Goal: Task Accomplishment & Management: Use online tool/utility

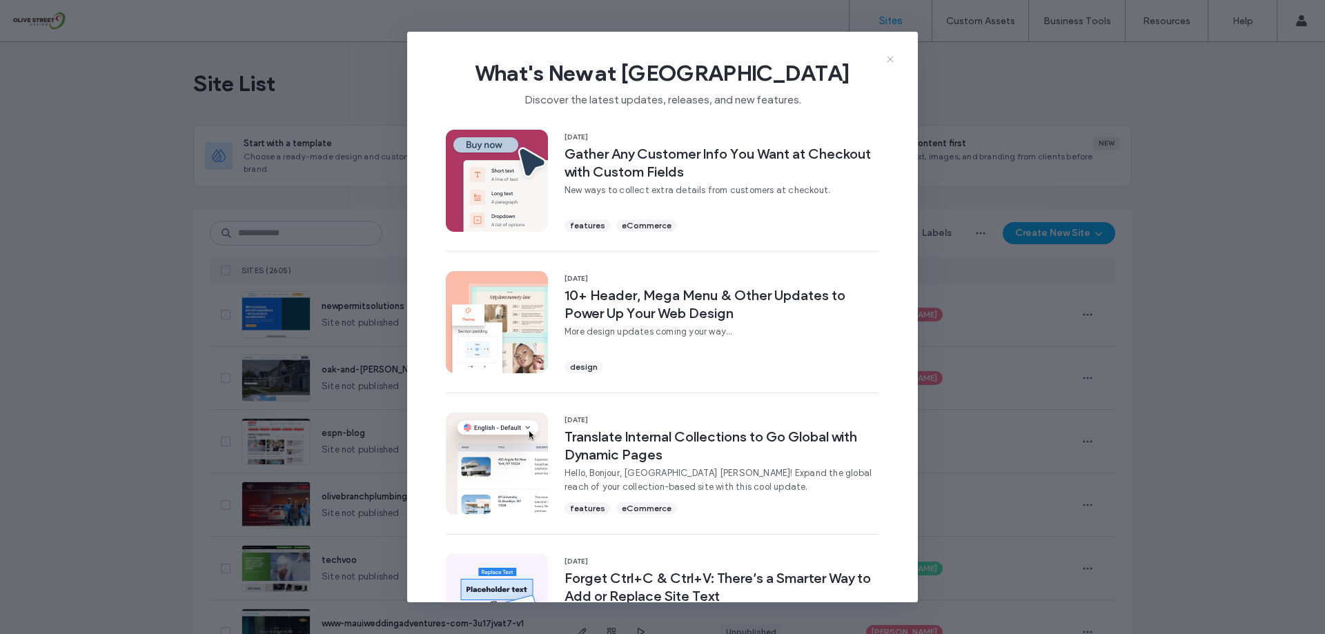
click at [895, 59] on icon at bounding box center [890, 59] width 11 height 11
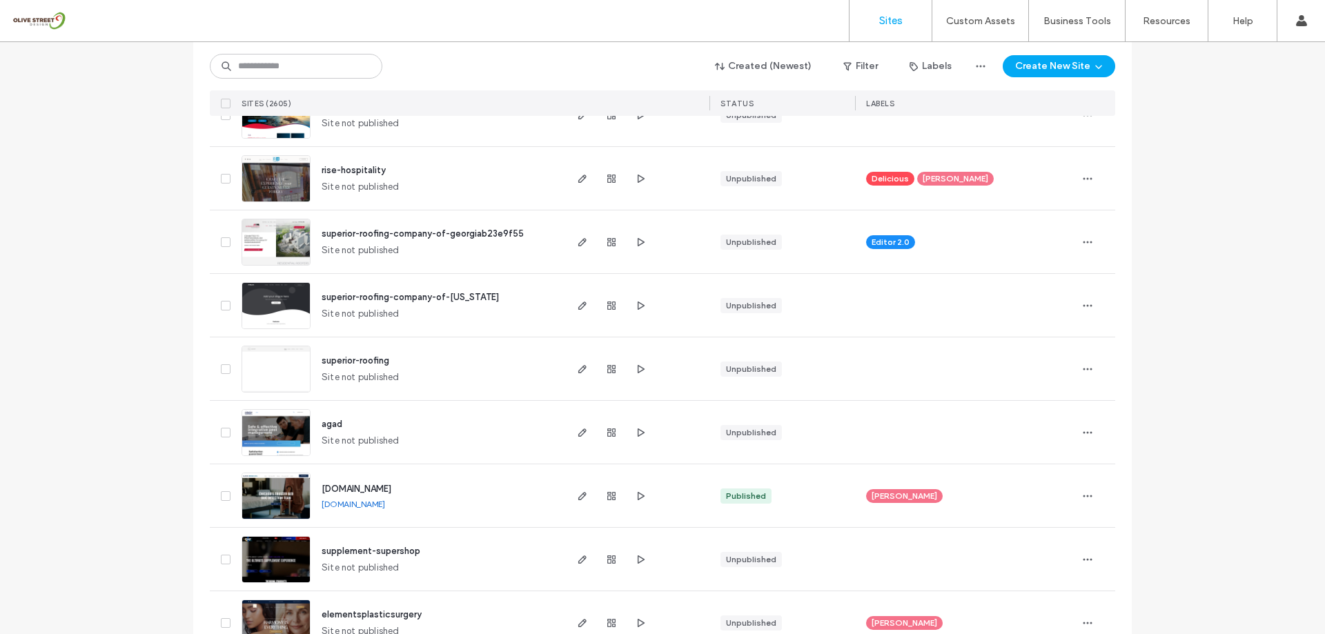
scroll to position [828, 0]
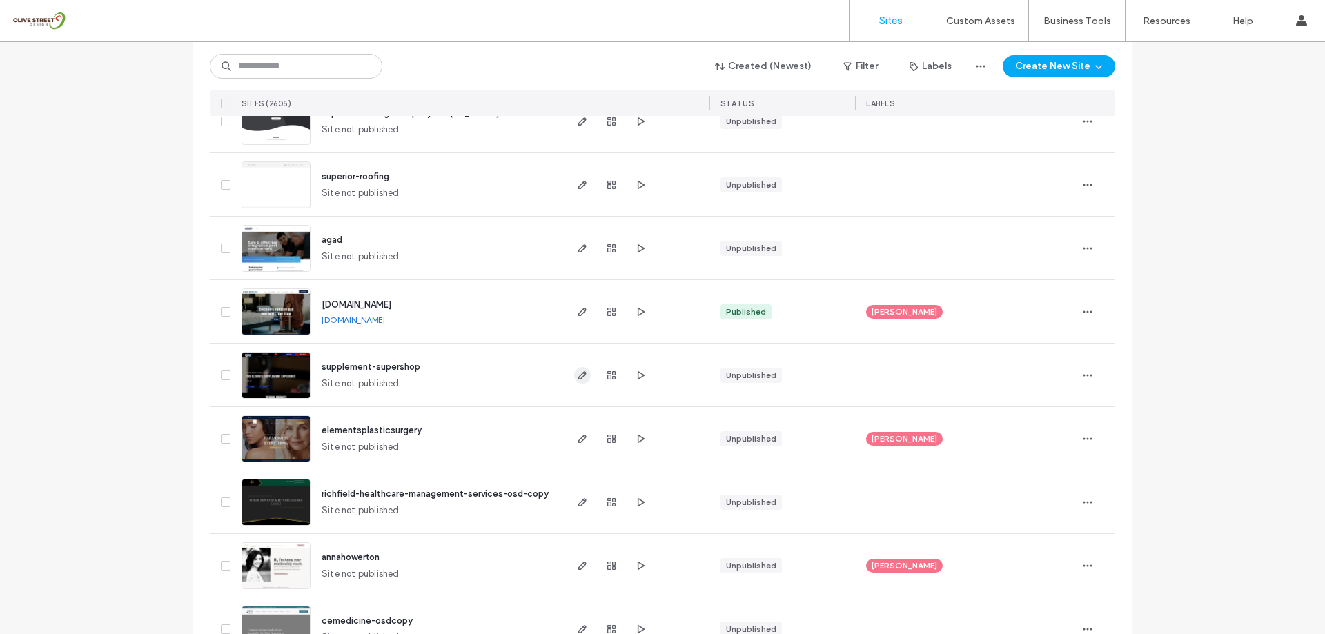
click at [574, 376] on span "button" at bounding box center [582, 375] width 17 height 17
click at [635, 376] on icon "button" at bounding box center [640, 375] width 11 height 11
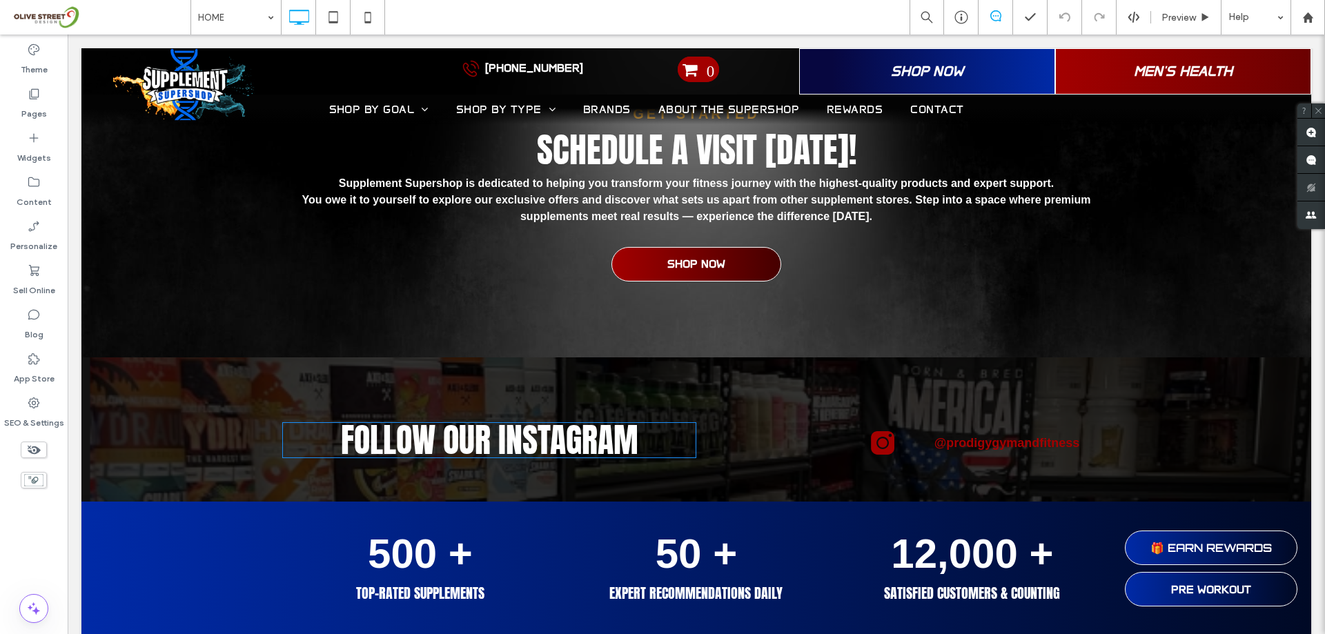
scroll to position [5570, 0]
